Goal: Find specific page/section: Find specific page/section

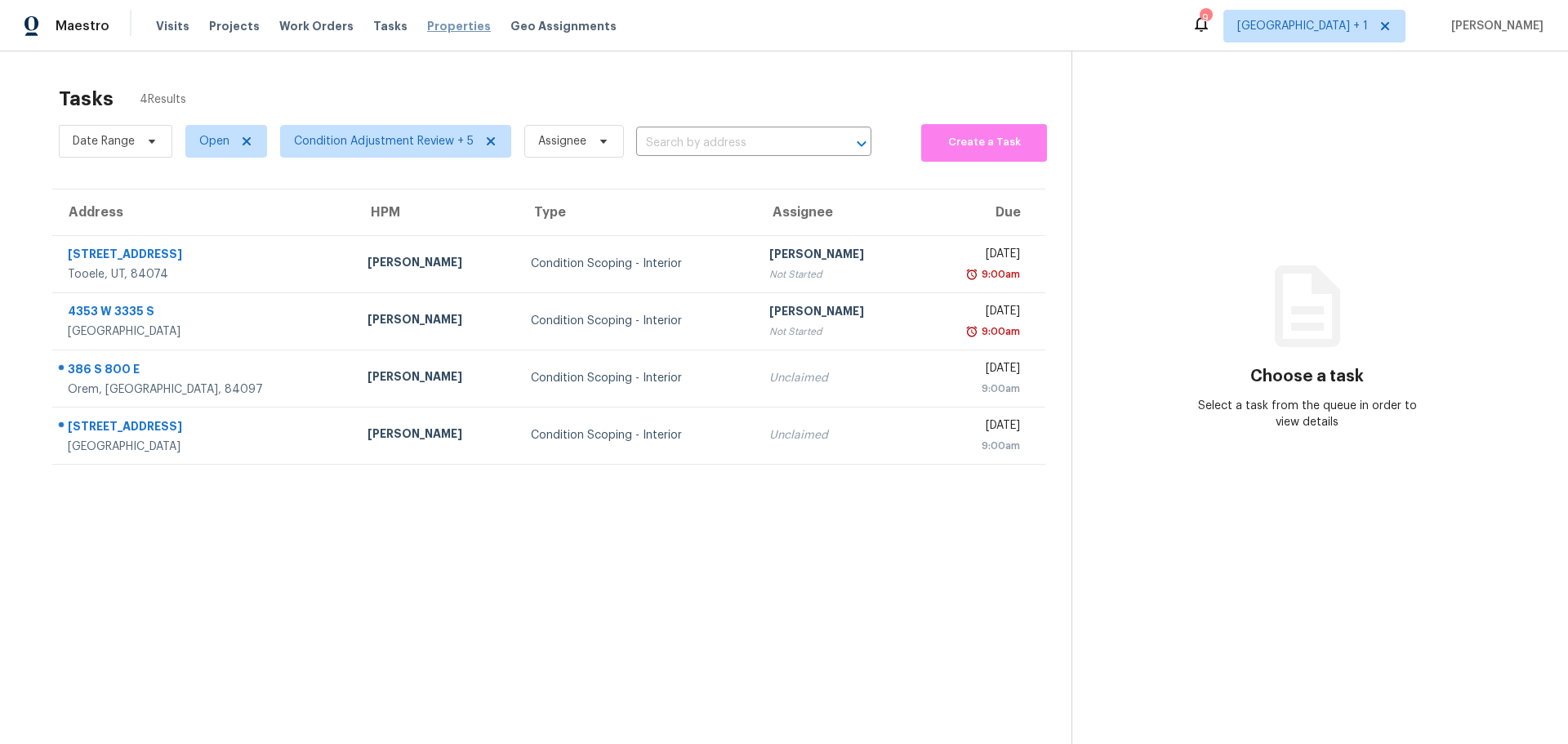
click at [427, 26] on span "Properties" at bounding box center [459, 25] width 64 height 16
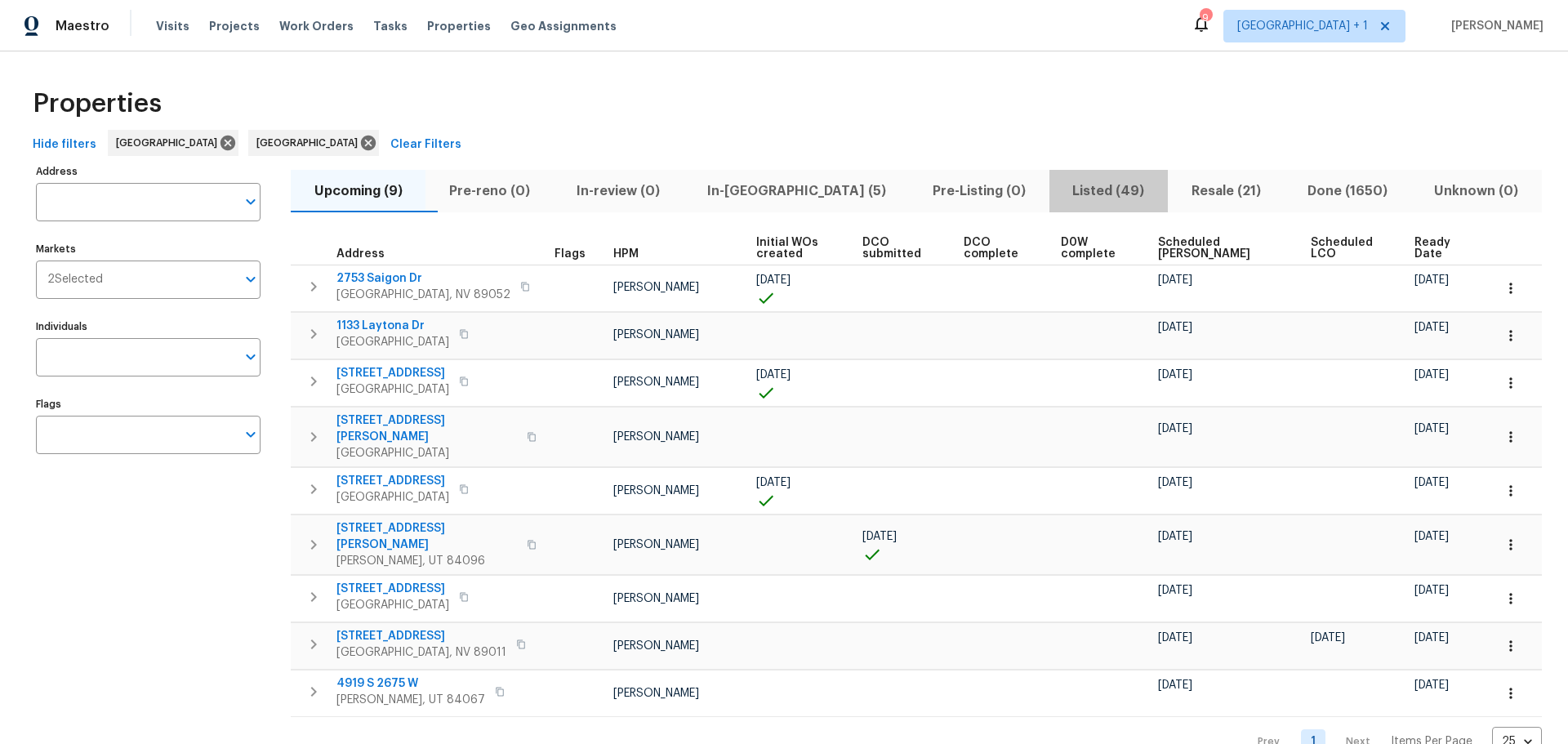
click at [1059, 186] on span "Listed (49)" at bounding box center [1108, 191] width 99 height 23
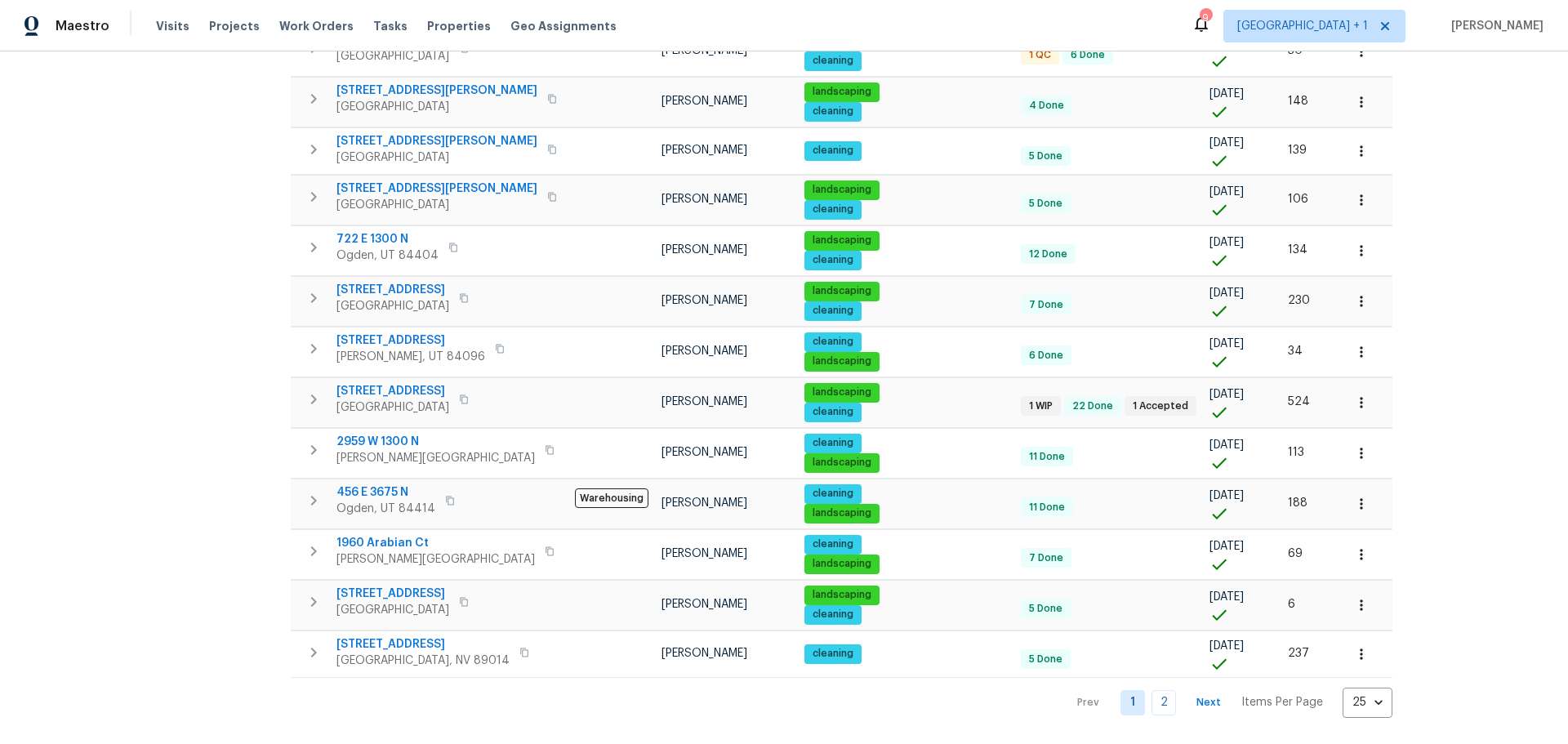
scroll to position [834, 0]
click at [1151, 690] on link "2" at bounding box center [1163, 703] width 24 height 25
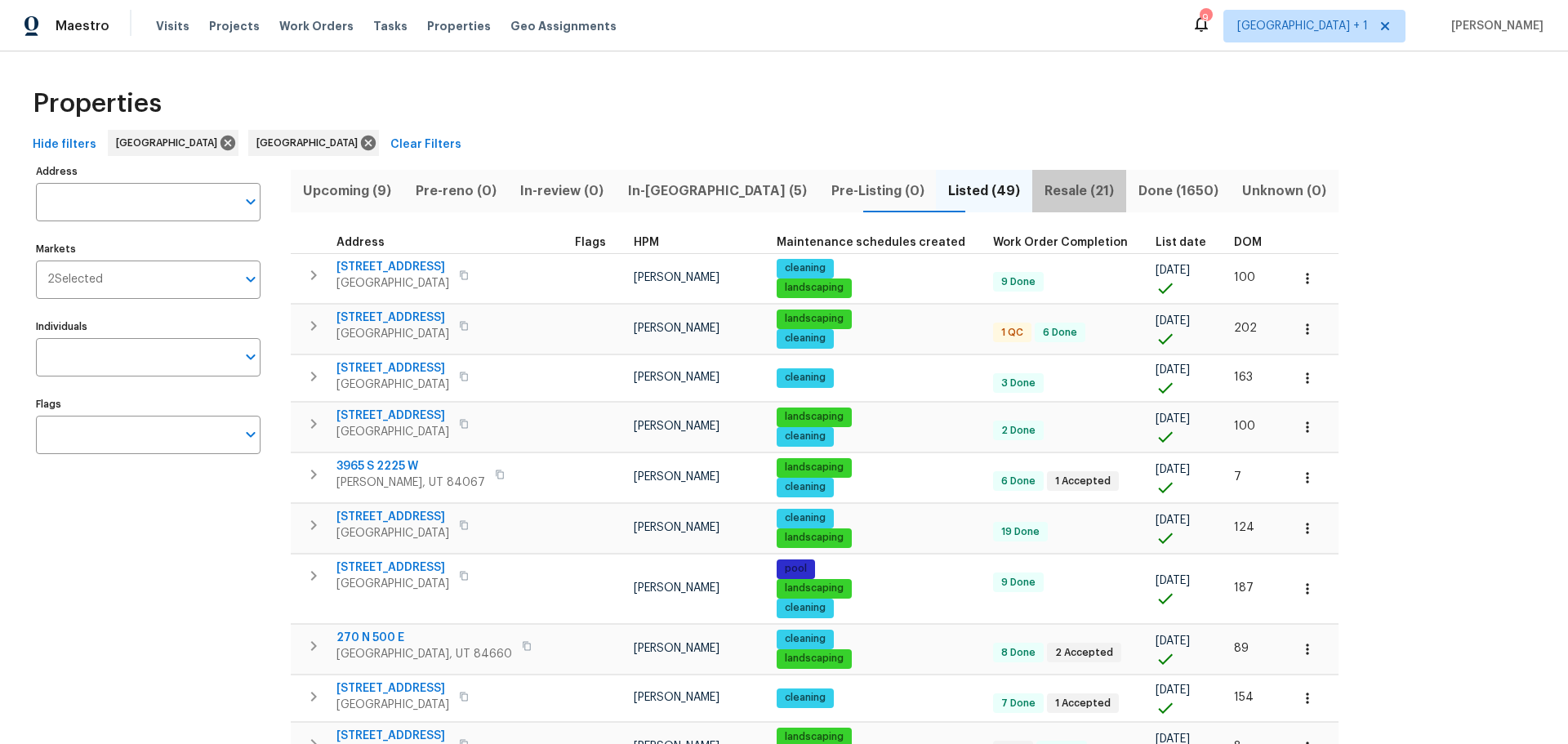
click at [1042, 187] on span "Resale (21)" at bounding box center [1079, 191] width 74 height 23
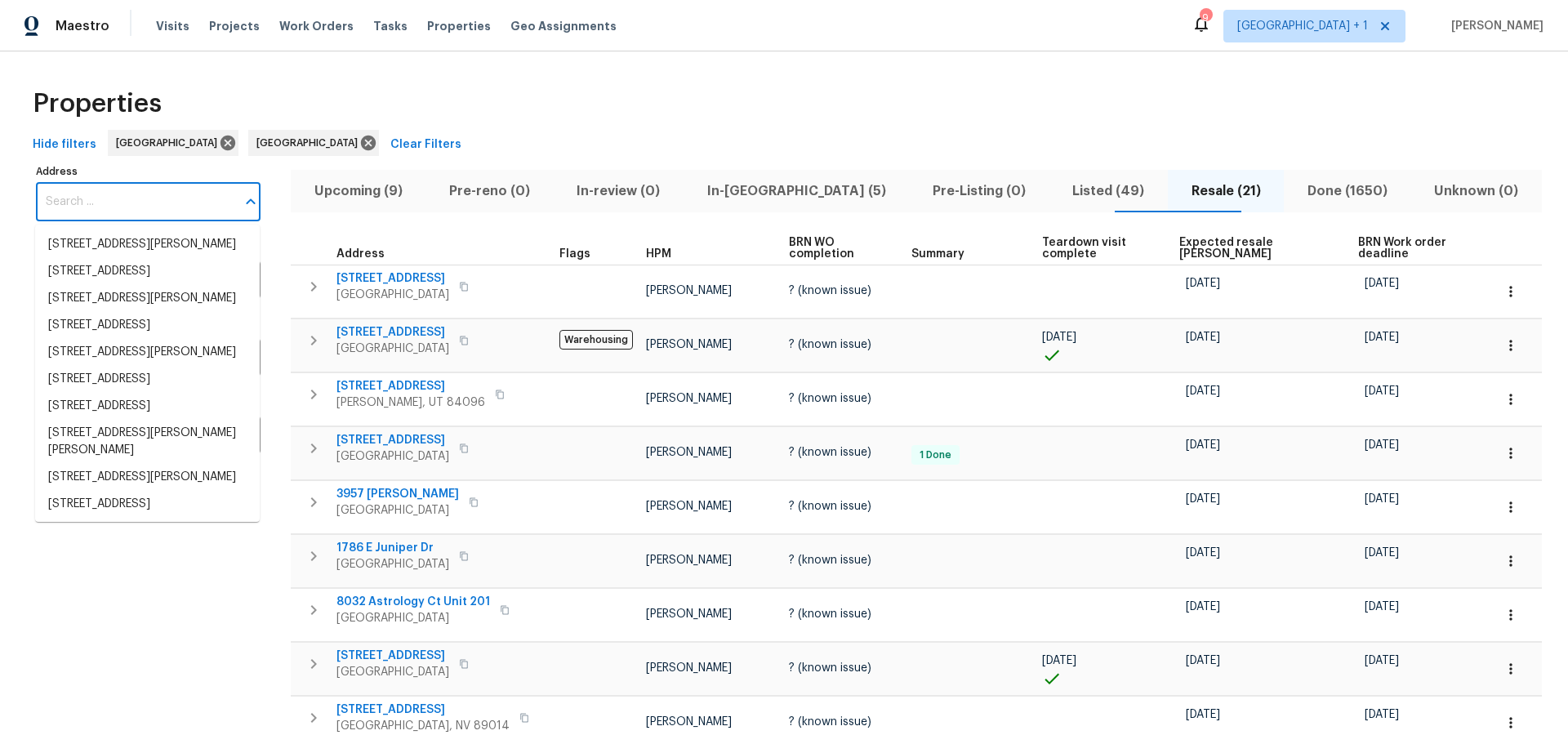
click at [108, 191] on input "Address" at bounding box center [135, 202] width 200 height 39
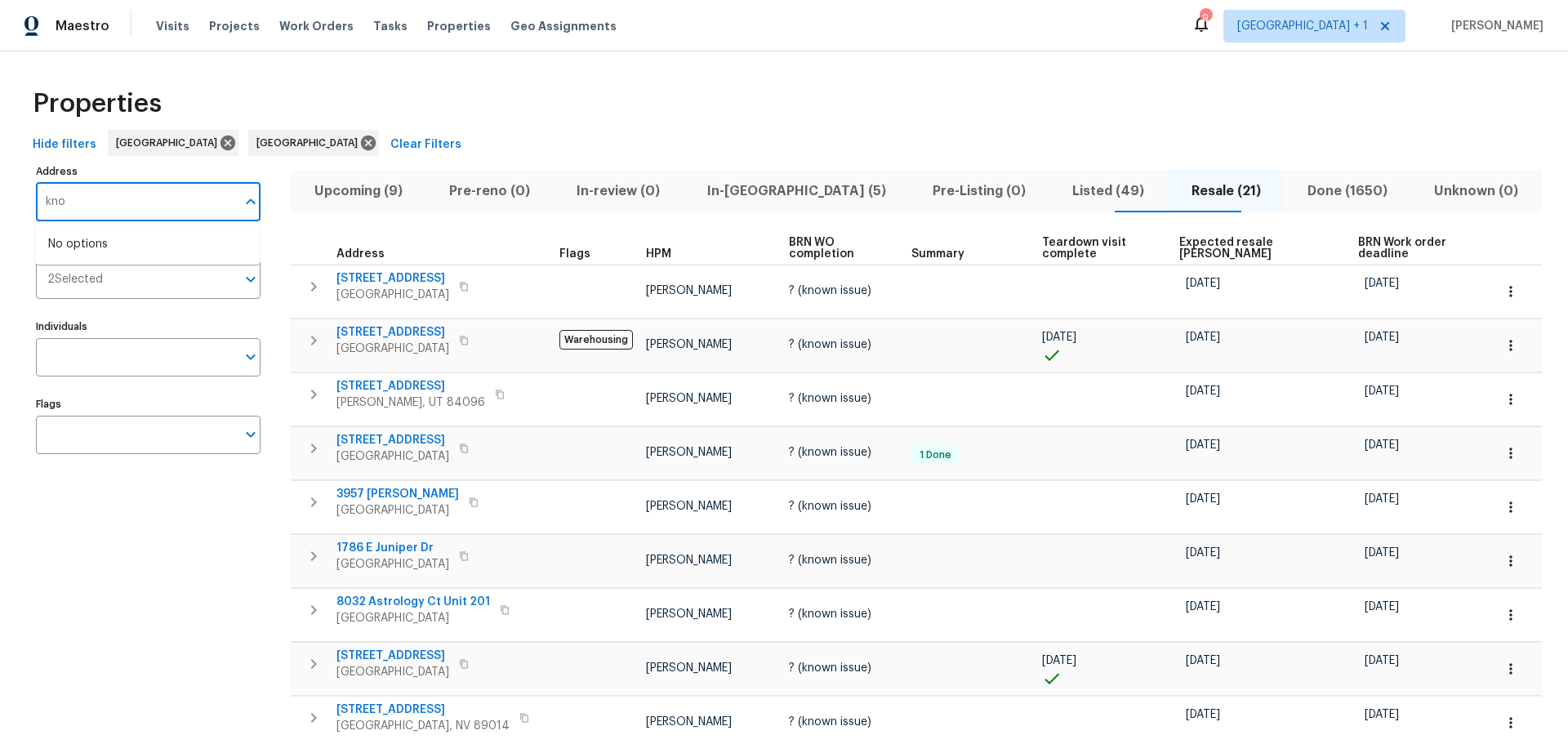
type input "knob"
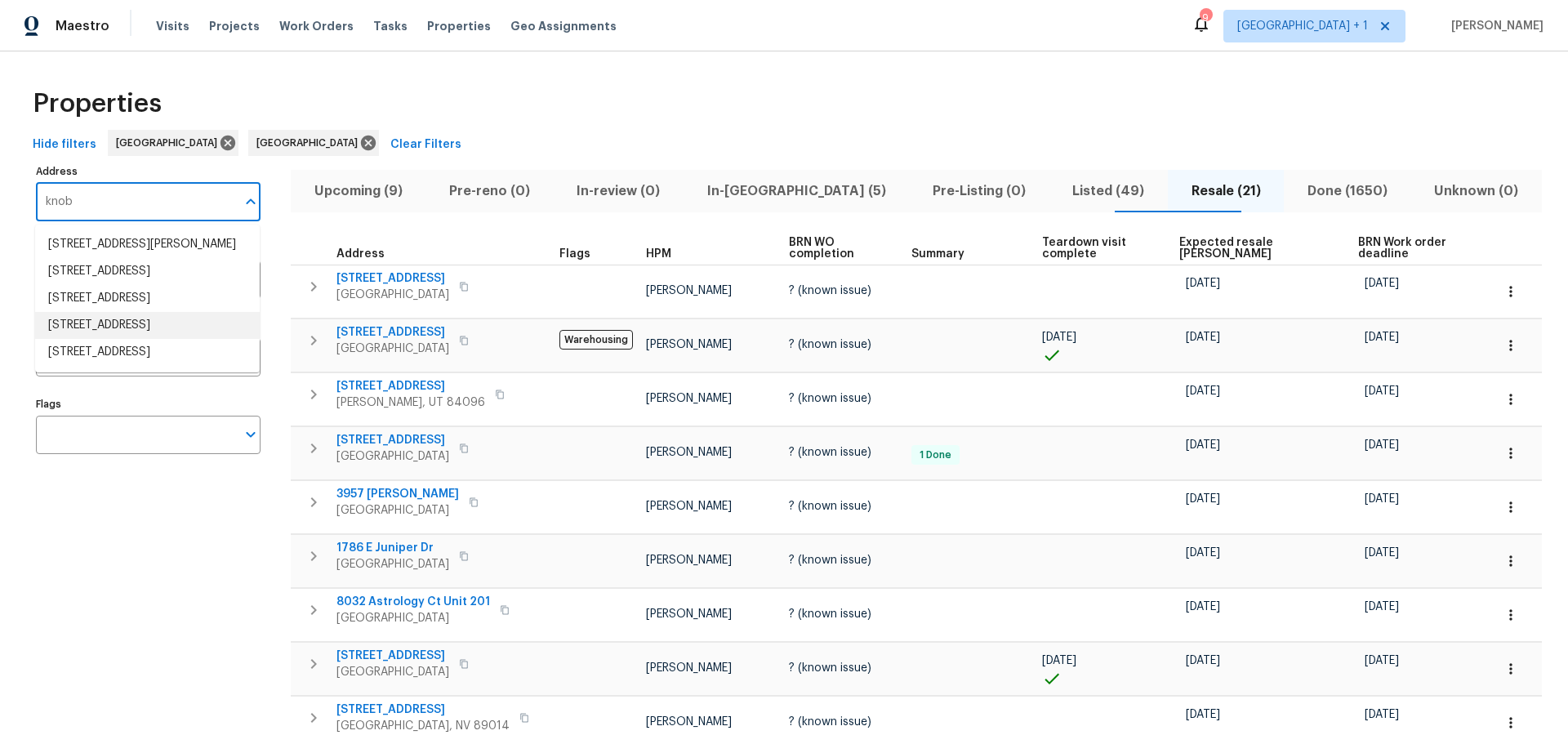
click at [116, 339] on li "[STREET_ADDRESS]" at bounding box center [146, 325] width 224 height 27
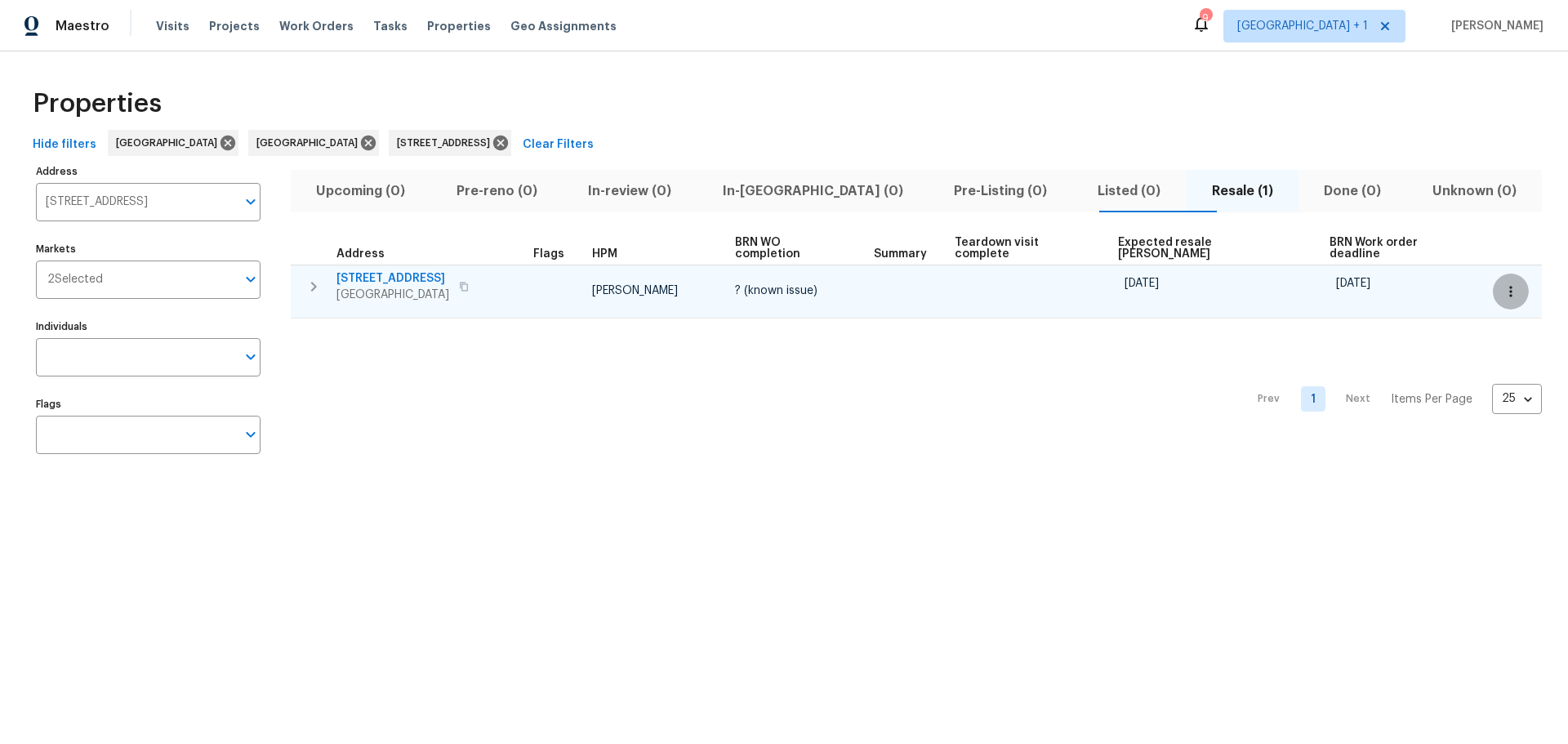
click at [1502, 284] on icon "button" at bounding box center [1510, 291] width 16 height 16
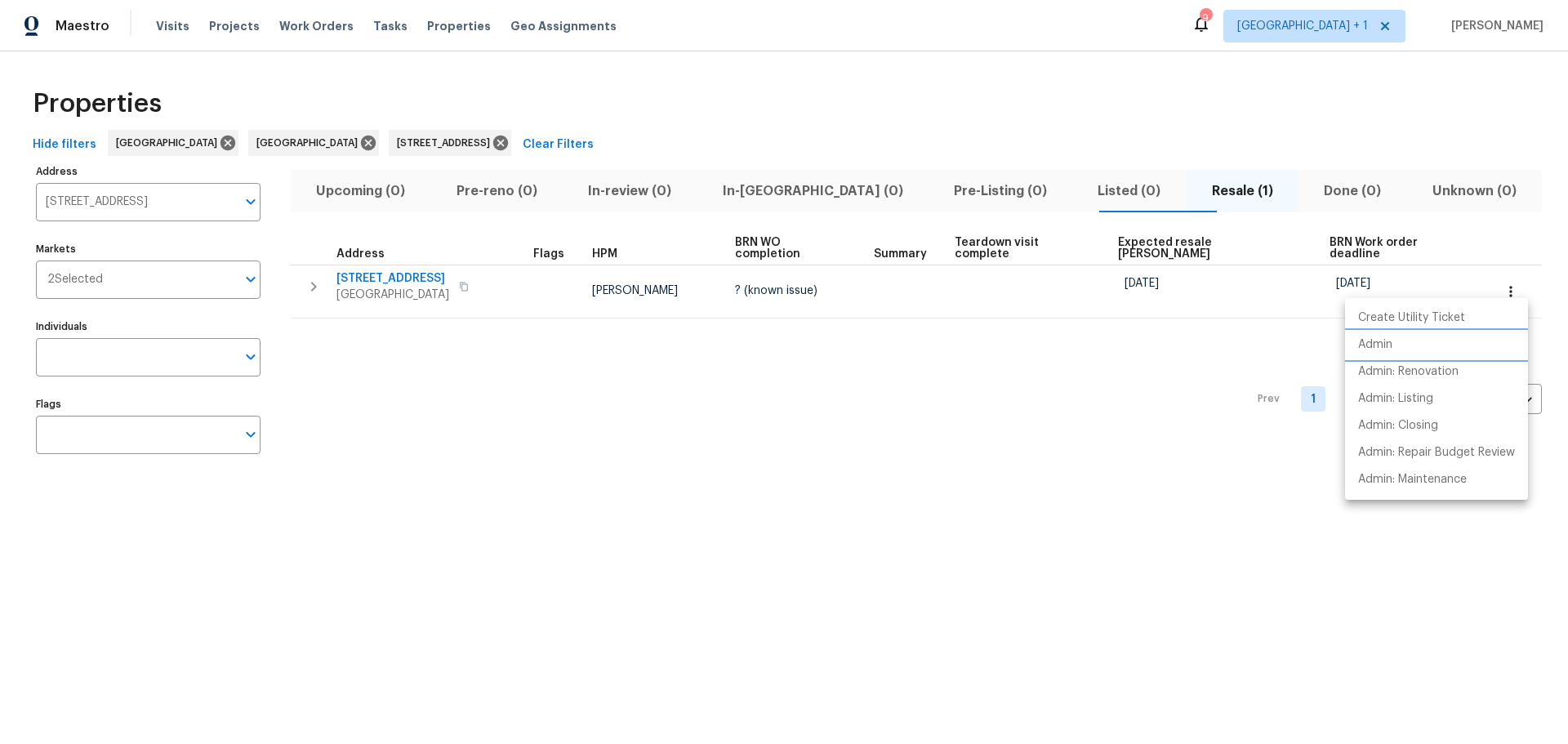
click at [1432, 343] on li "Admin" at bounding box center [1437, 345] width 183 height 27
